Goal: Task Accomplishment & Management: Use online tool/utility

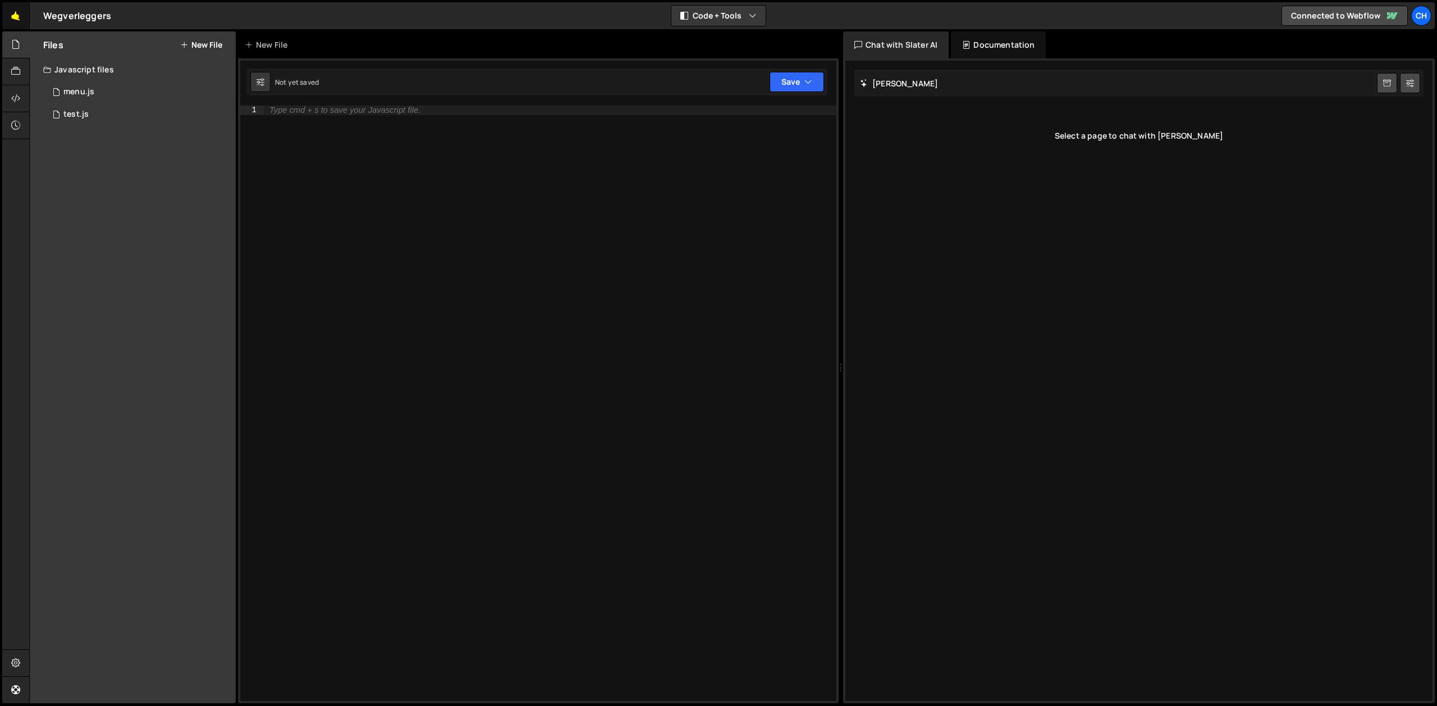
click at [14, 13] on link "🤙" at bounding box center [16, 15] width 28 height 27
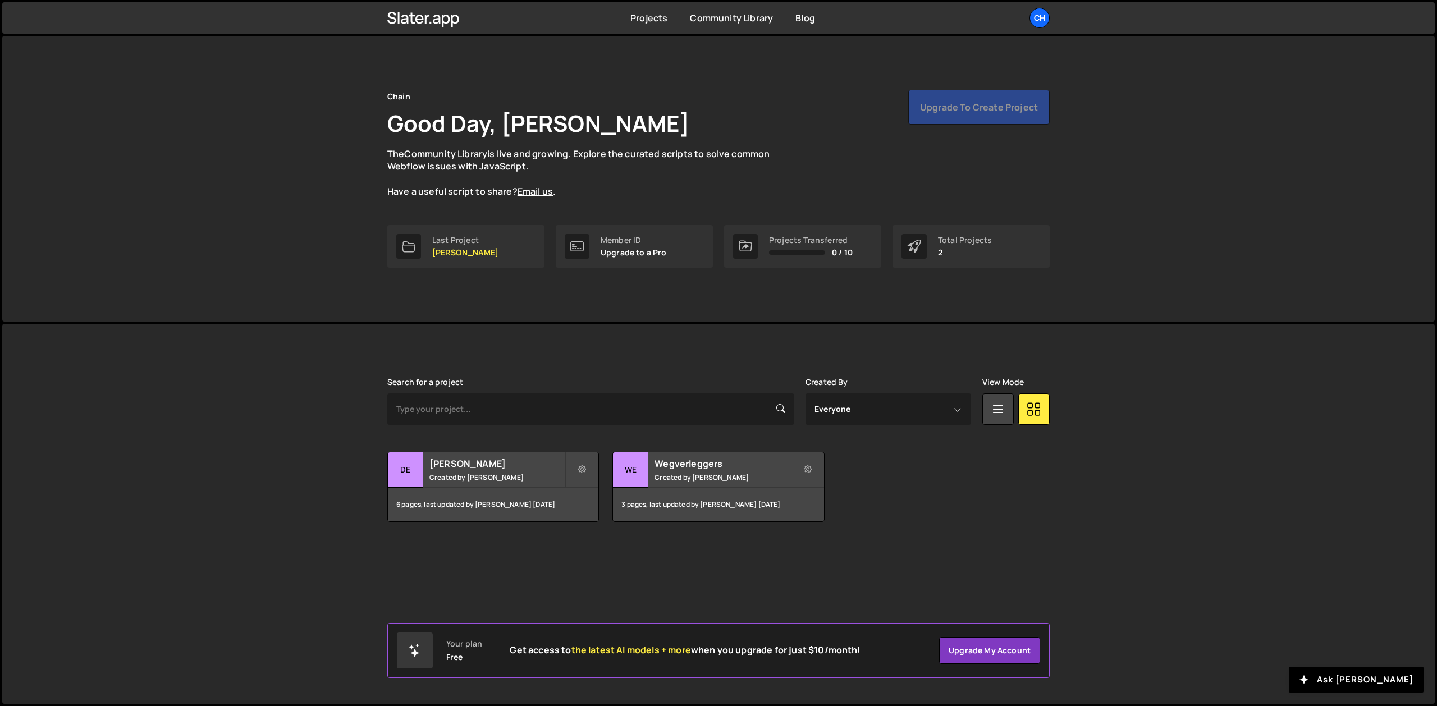
click at [1086, 138] on div "Chain Good Day, Martijn Sleiderink The Community Library is live and growing. E…" at bounding box center [718, 179] width 1433 height 286
click at [966, 111] on div "Upgrade to create project" at bounding box center [978, 107] width 141 height 35
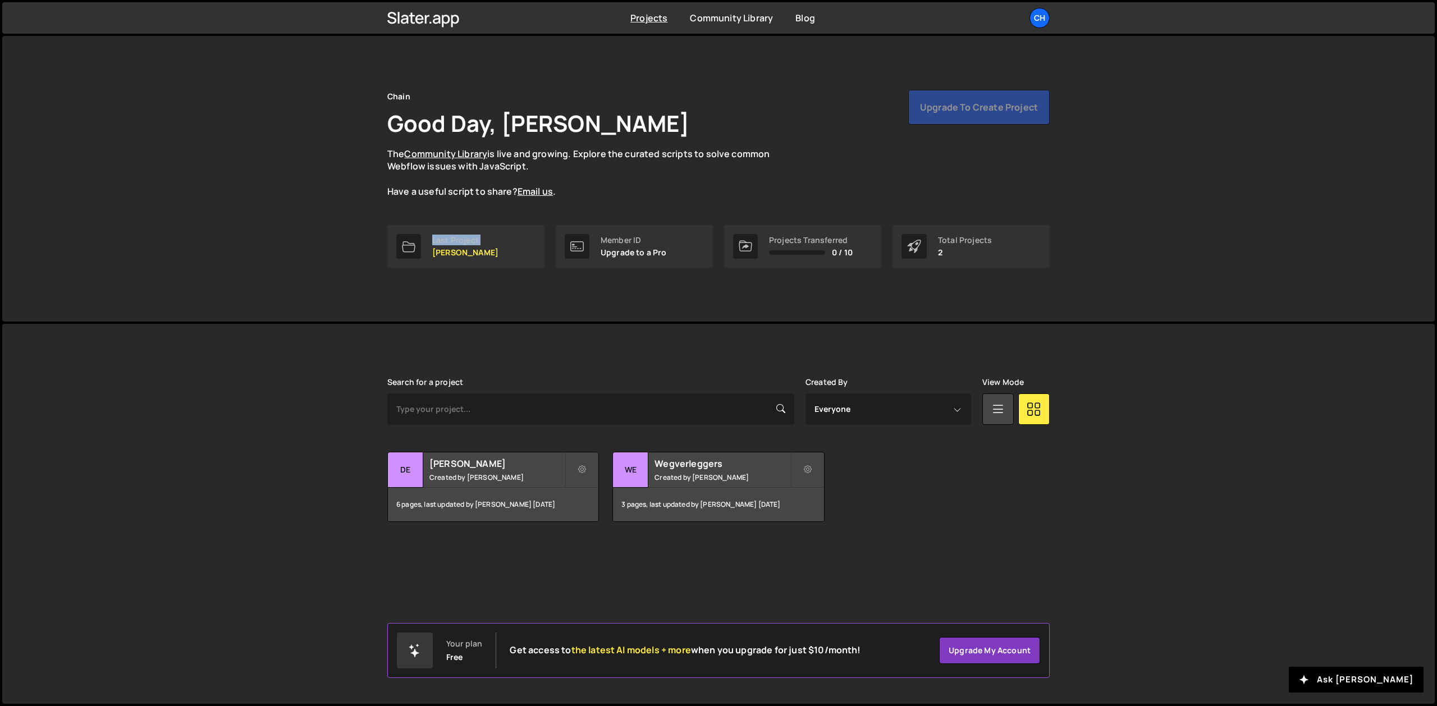
click at [966, 111] on div "Upgrade to create project" at bounding box center [978, 107] width 141 height 35
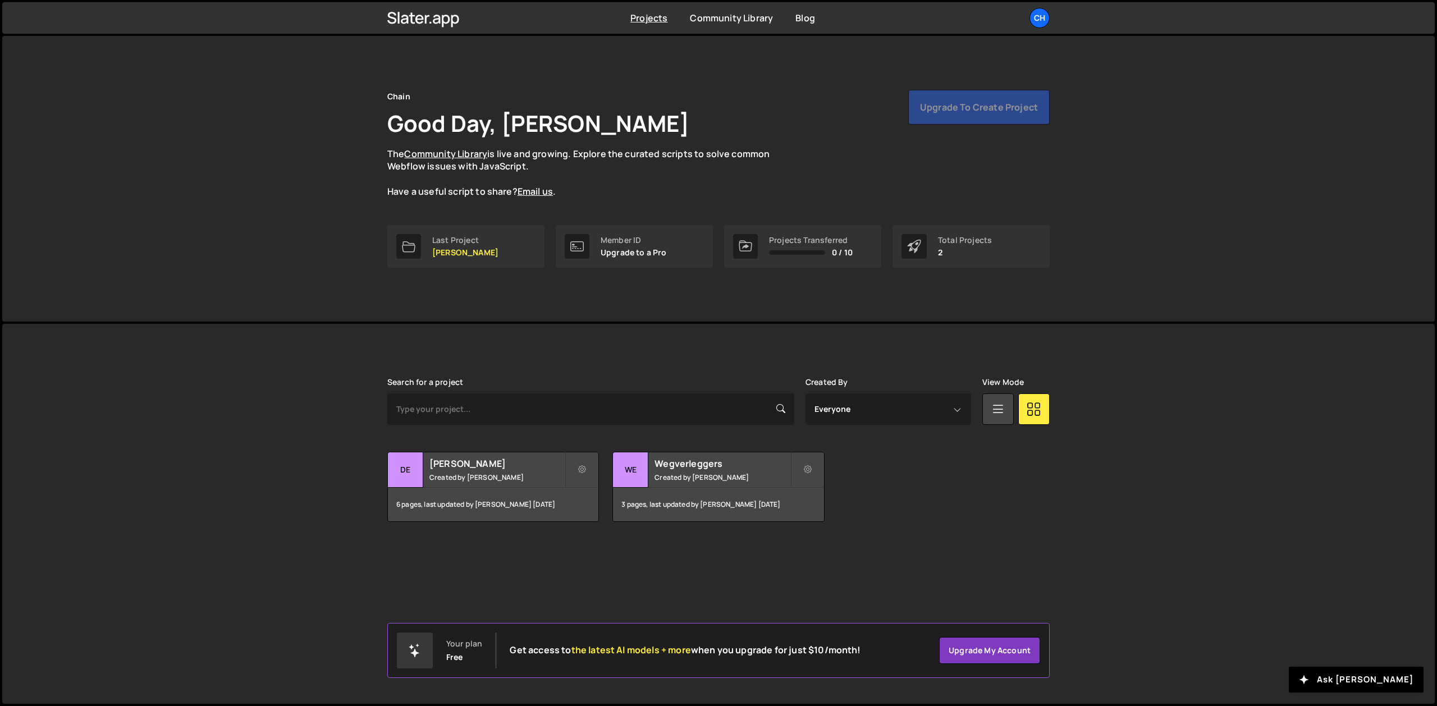
click at [965, 113] on div "Upgrade to create project" at bounding box center [978, 107] width 141 height 35
click at [928, 150] on div "Chain Good Day, Martijn Sleiderink The Community Library is live and growing. E…" at bounding box center [718, 144] width 663 height 108
click at [935, 163] on div "Chain Good Day, Martijn Sleiderink The Community Library is live and growing. E…" at bounding box center [718, 144] width 663 height 108
